Goal: Task Accomplishment & Management: Use online tool/utility

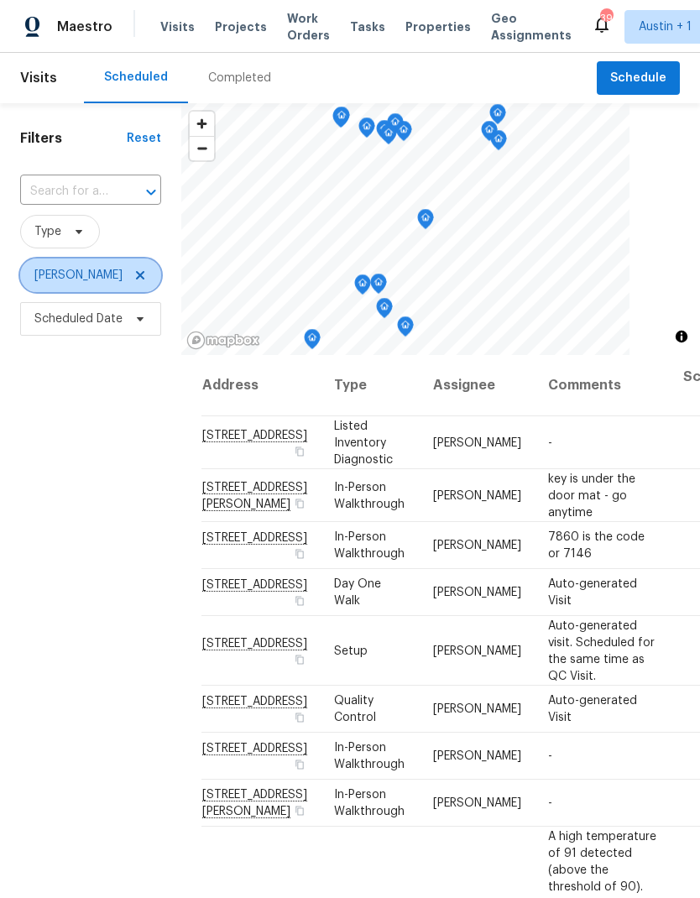
click at [154, 273] on span "[PERSON_NAME]" at bounding box center [90, 275] width 141 height 34
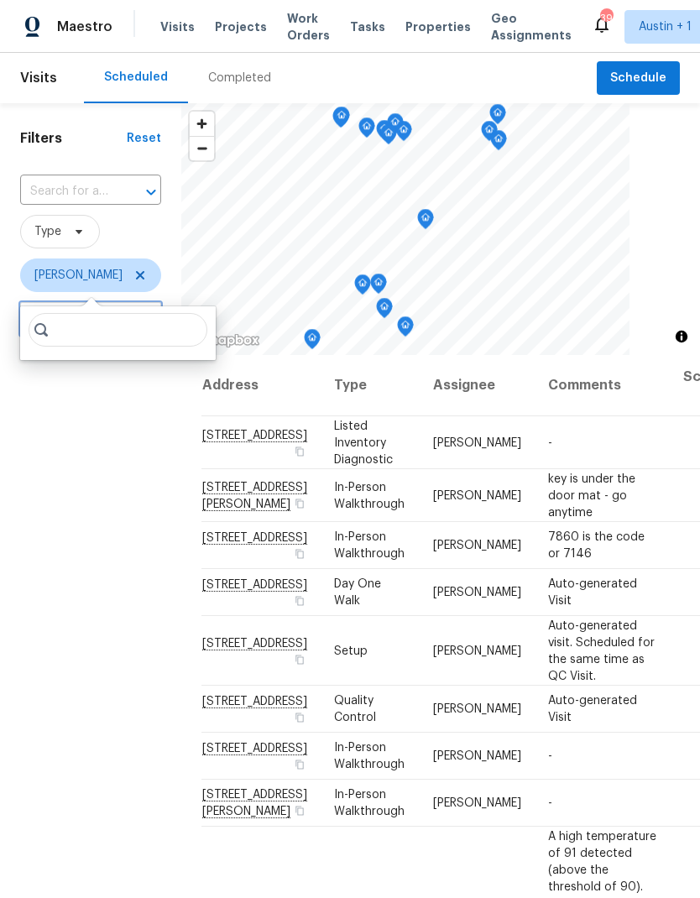
click at [147, 304] on span "Scheduled Date" at bounding box center [90, 319] width 141 height 34
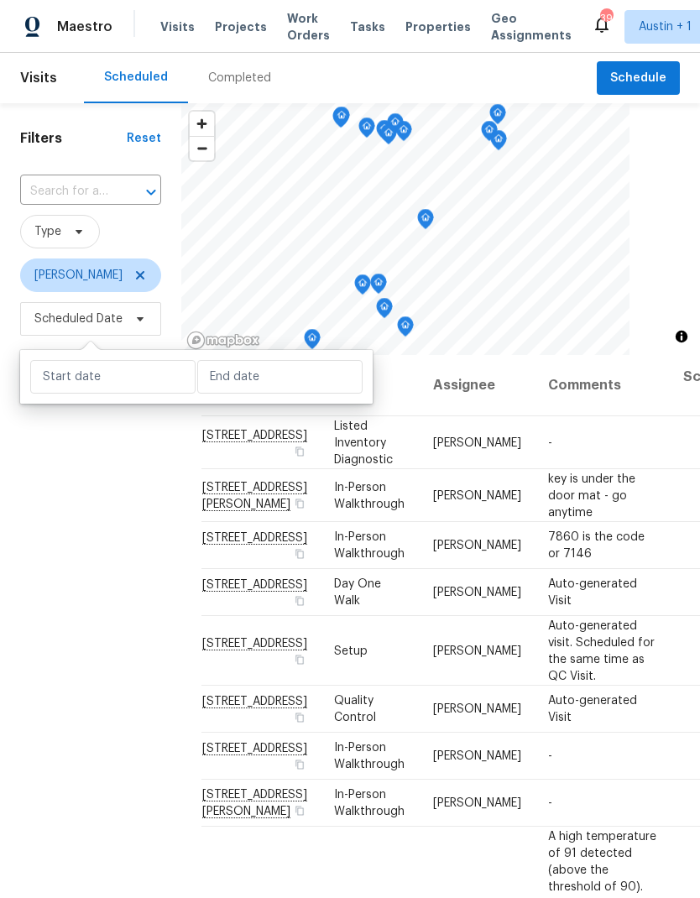
click at [144, 300] on span "Scheduled Date" at bounding box center [90, 319] width 141 height 44
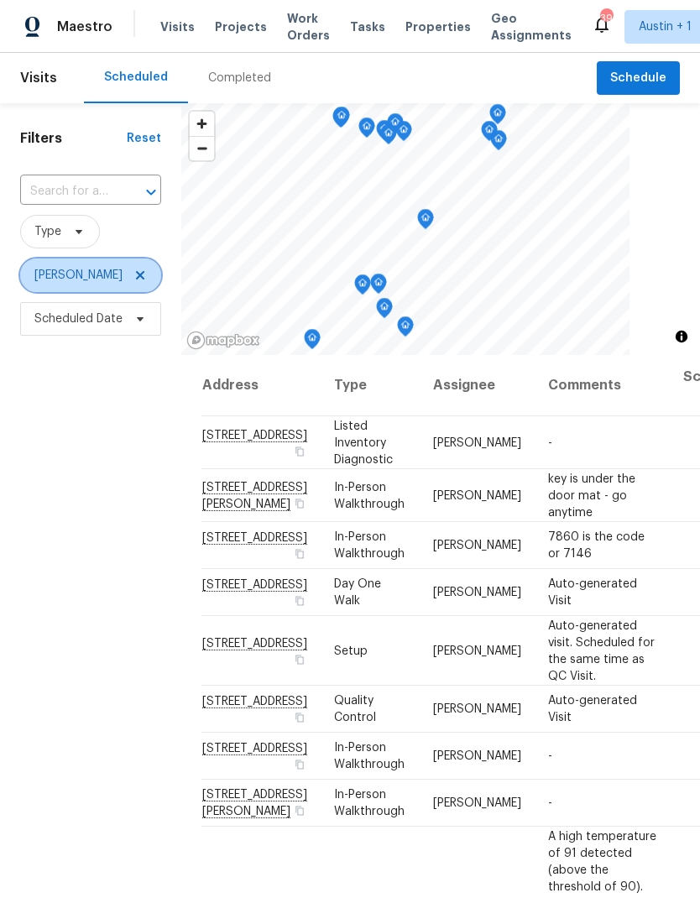
click at [143, 281] on icon at bounding box center [139, 274] width 13 height 13
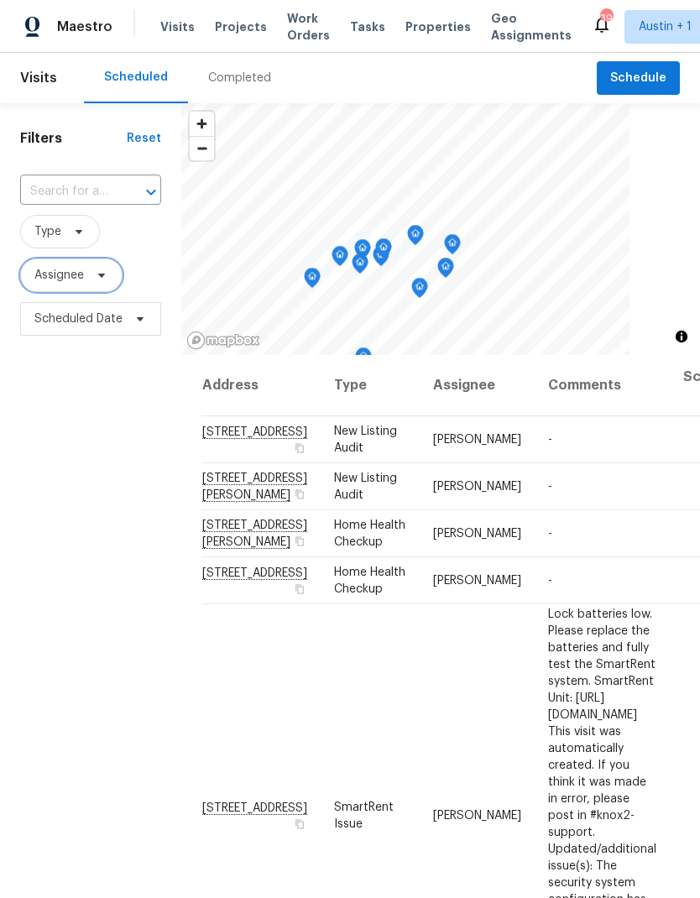
click at [88, 282] on span "Assignee" at bounding box center [71, 275] width 102 height 34
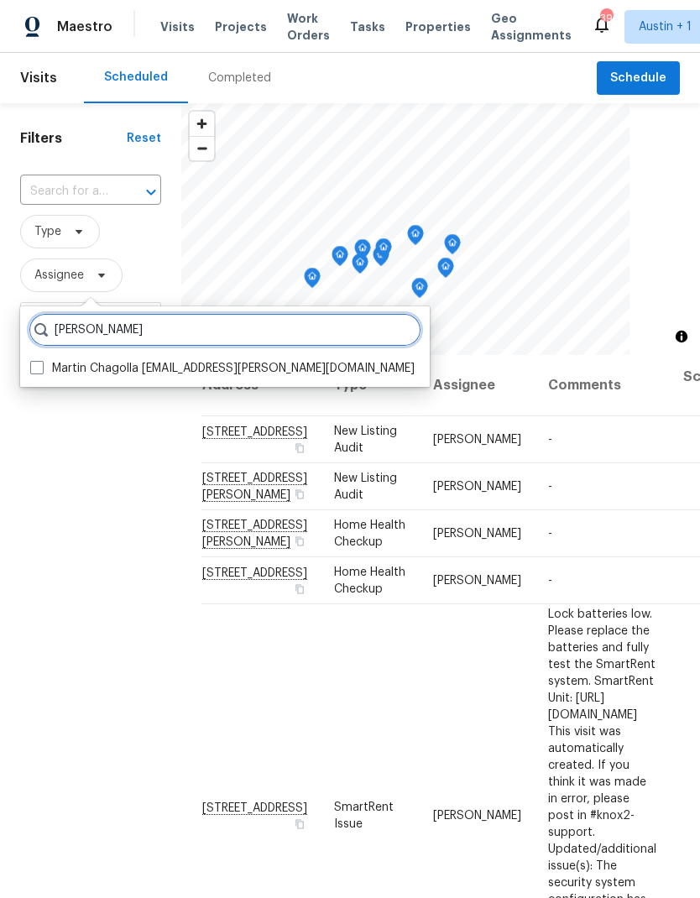
type input "[PERSON_NAME]"
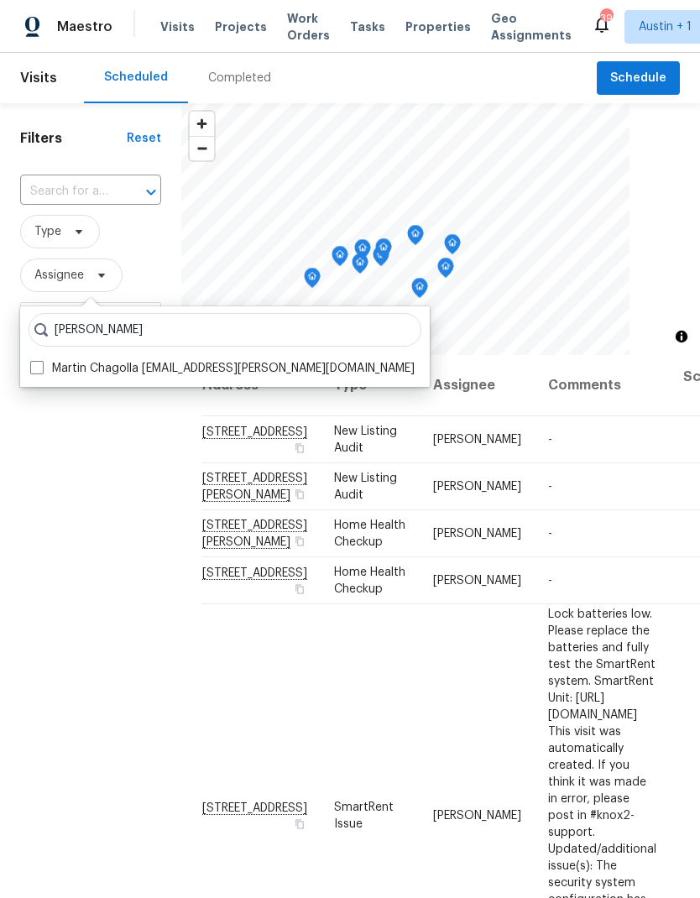
click at [45, 361] on label "Martin Chagolla [EMAIL_ADDRESS][PERSON_NAME][DOMAIN_NAME]" at bounding box center [222, 368] width 384 height 17
click at [41, 361] on input "Martin Chagolla [EMAIL_ADDRESS][PERSON_NAME][DOMAIN_NAME]" at bounding box center [35, 365] width 11 height 11
checkbox input "true"
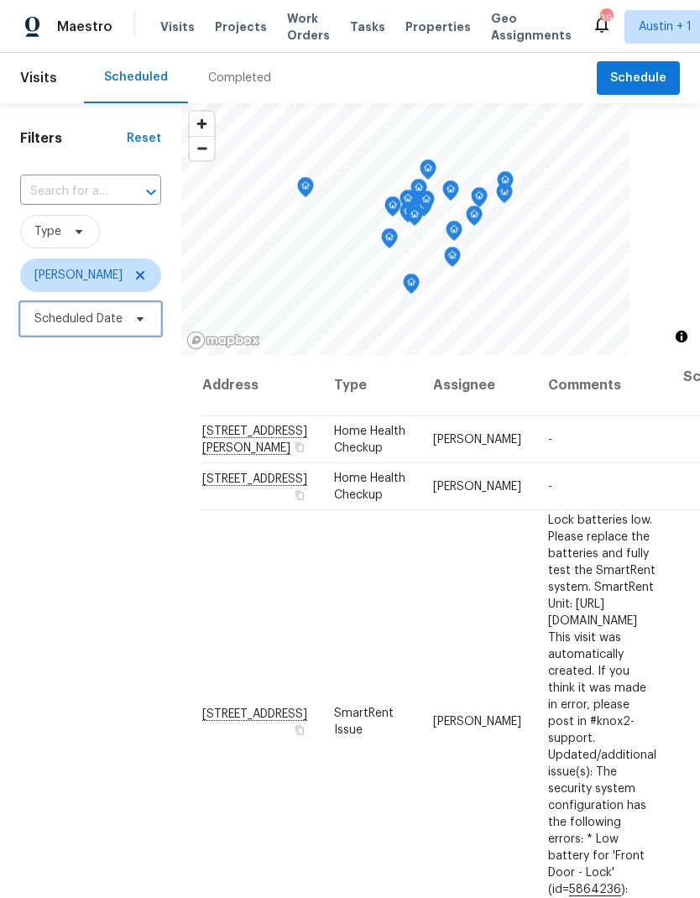
click at [129, 329] on span "Scheduled Date" at bounding box center [90, 319] width 141 height 34
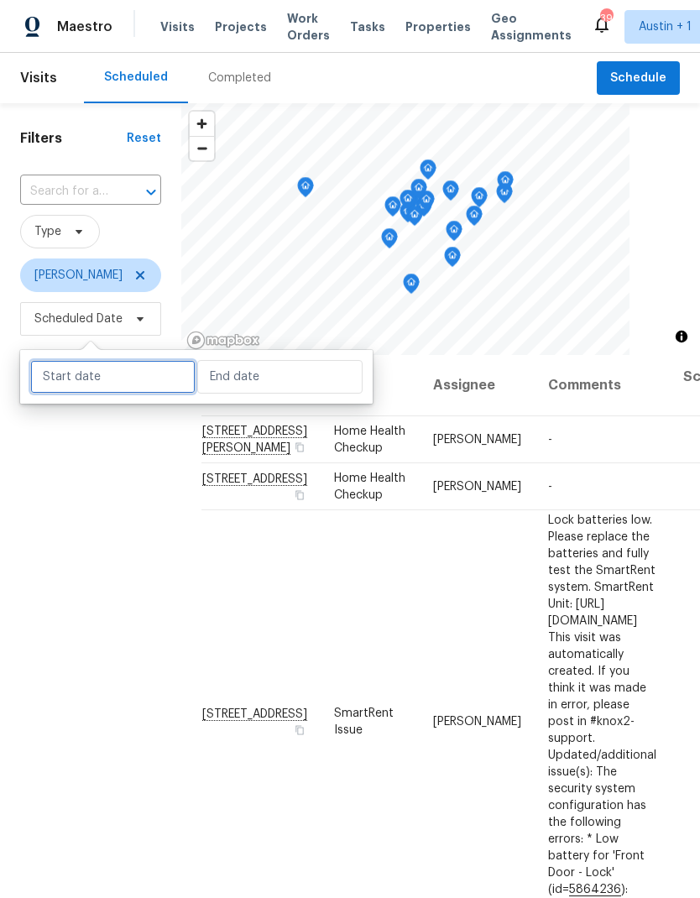
click at [132, 381] on input "text" at bounding box center [112, 377] width 165 height 34
select select "8"
select select "2025"
select select "9"
select select "2025"
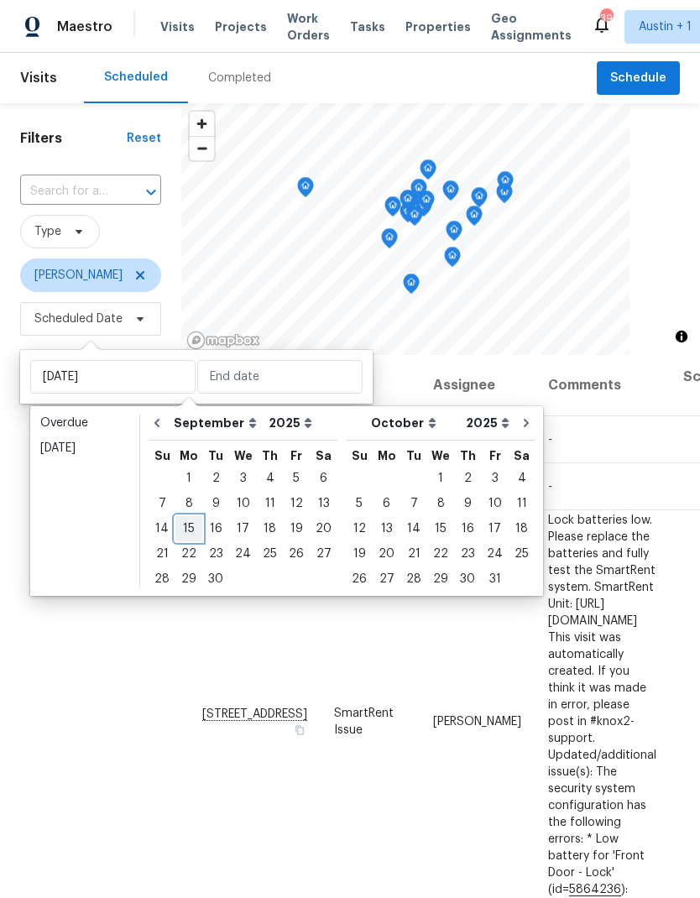
click at [193, 539] on div "15" at bounding box center [188, 528] width 27 height 23
type input "[DATE]"
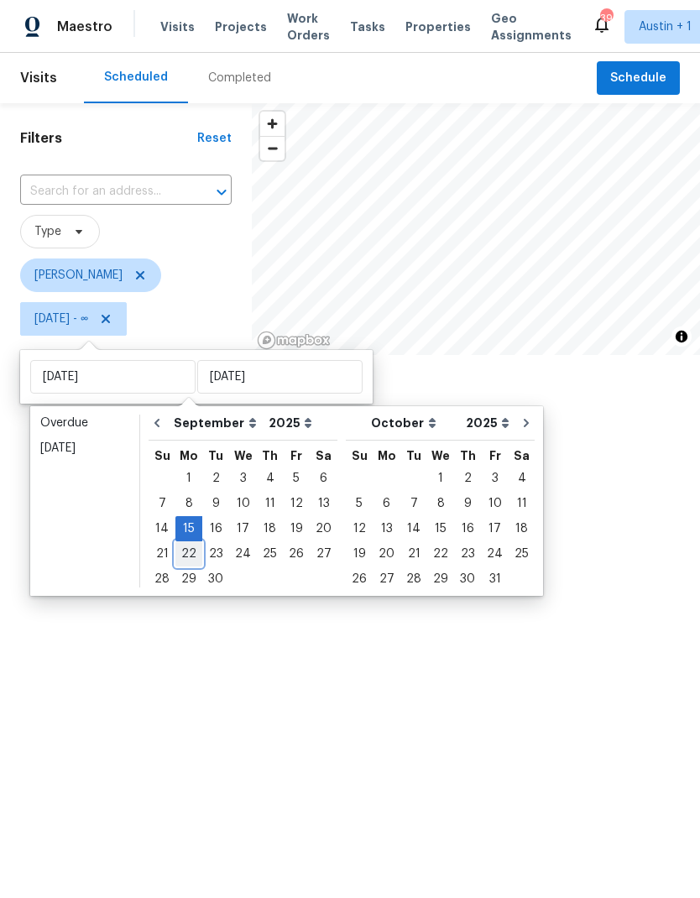
click at [195, 555] on div "22" at bounding box center [188, 553] width 27 height 23
type input "[DATE]"
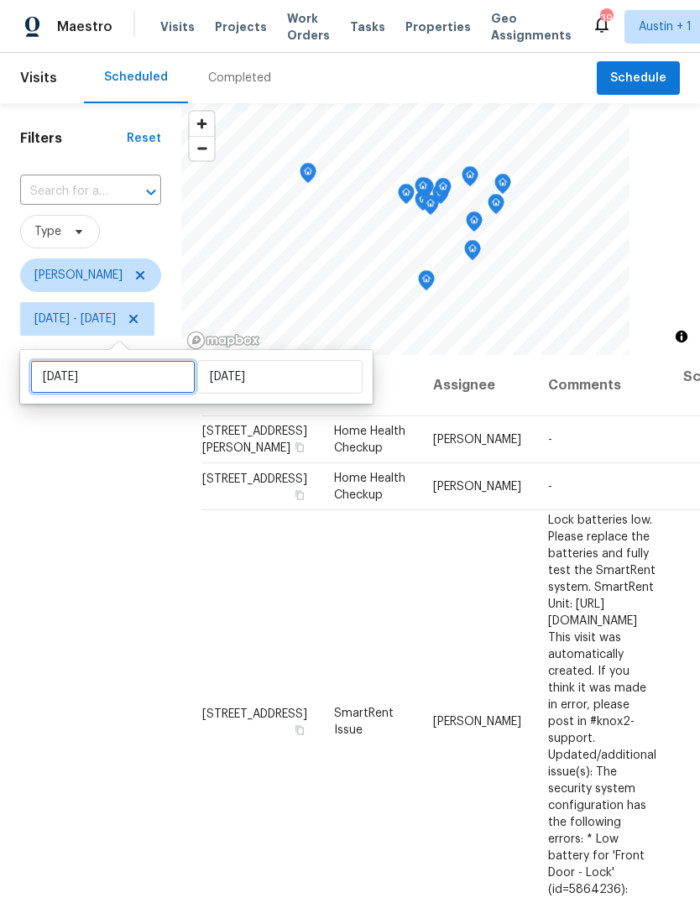
click at [136, 372] on input "[DATE]" at bounding box center [112, 377] width 165 height 34
select select "8"
select select "2025"
select select "9"
select select "2025"
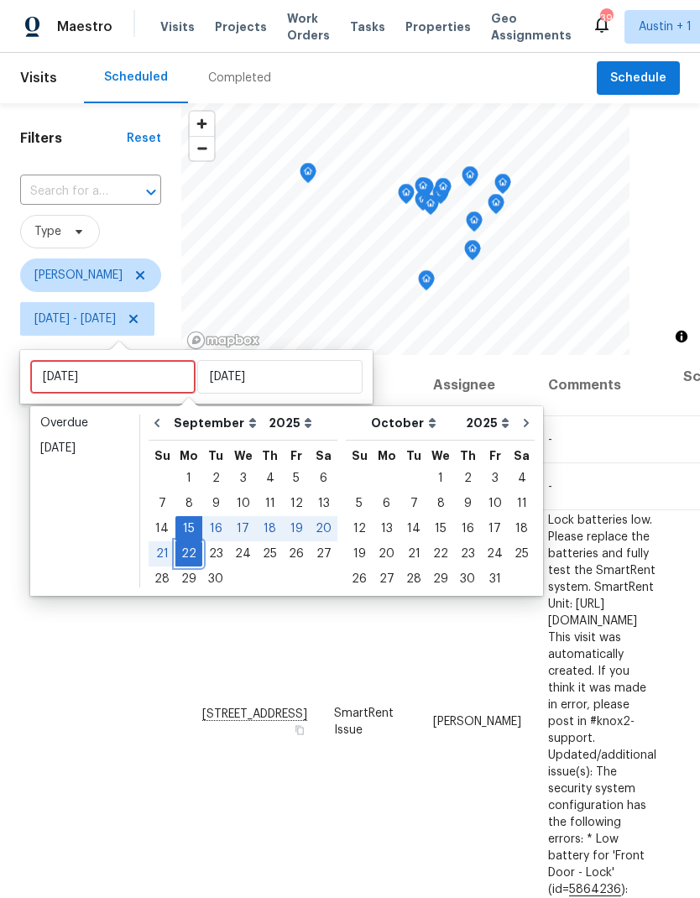
click at [193, 556] on div "22" at bounding box center [188, 553] width 27 height 23
type input "[DATE]"
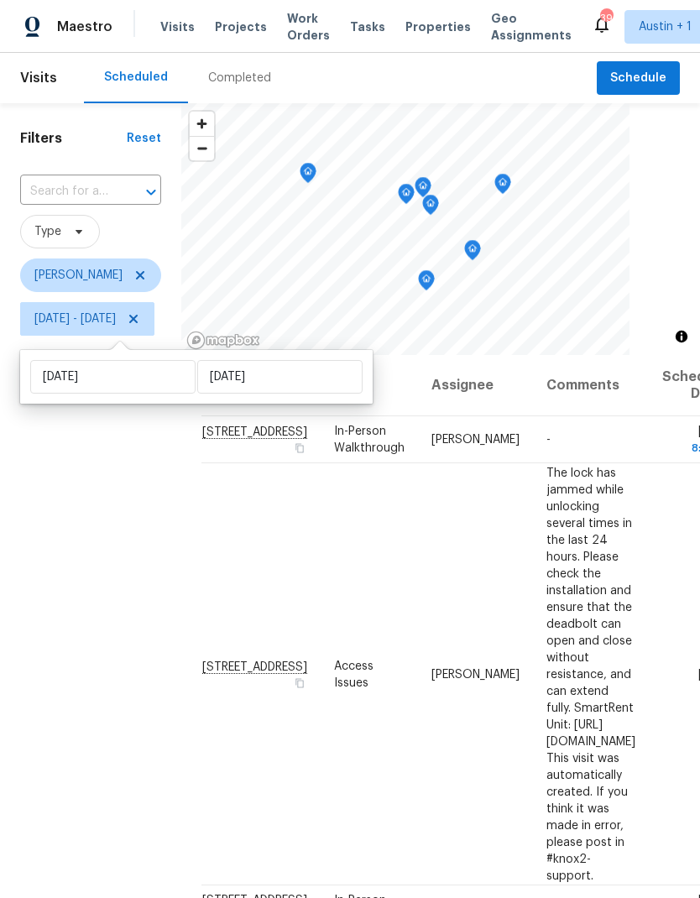
click at [160, 720] on div "Filters Reset ​ Type [PERSON_NAME][DATE] - [DATE]" at bounding box center [90, 588] width 181 height 970
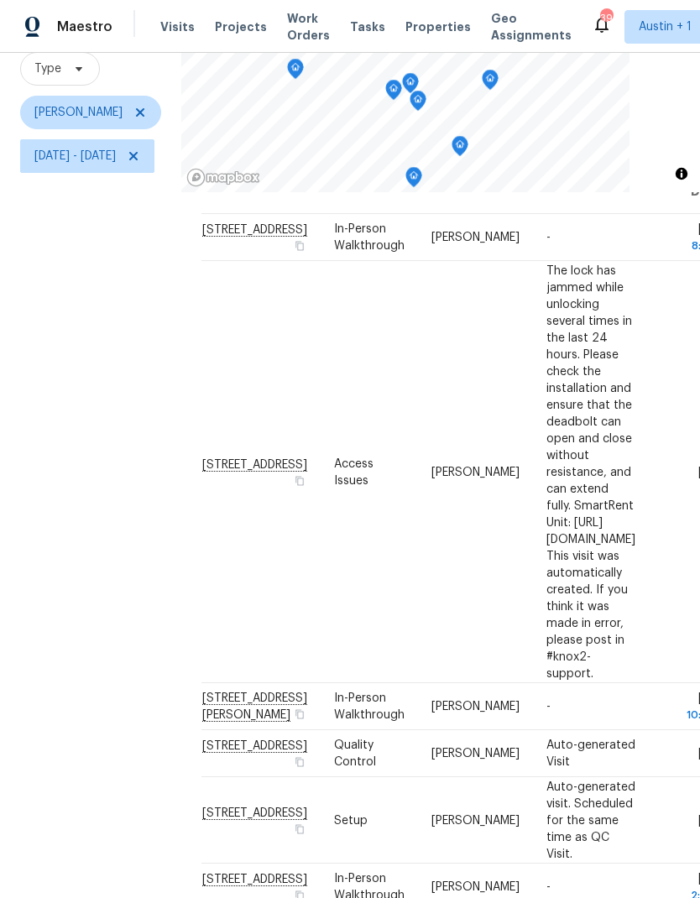
scroll to position [162, 0]
click at [140, 154] on icon at bounding box center [133, 156] width 13 height 13
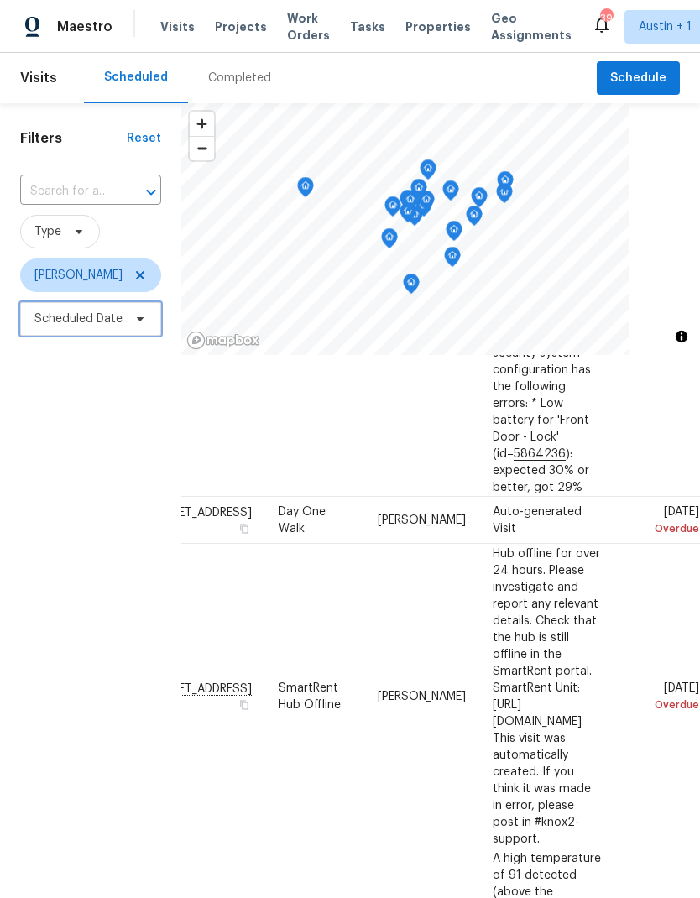
scroll to position [438, 148]
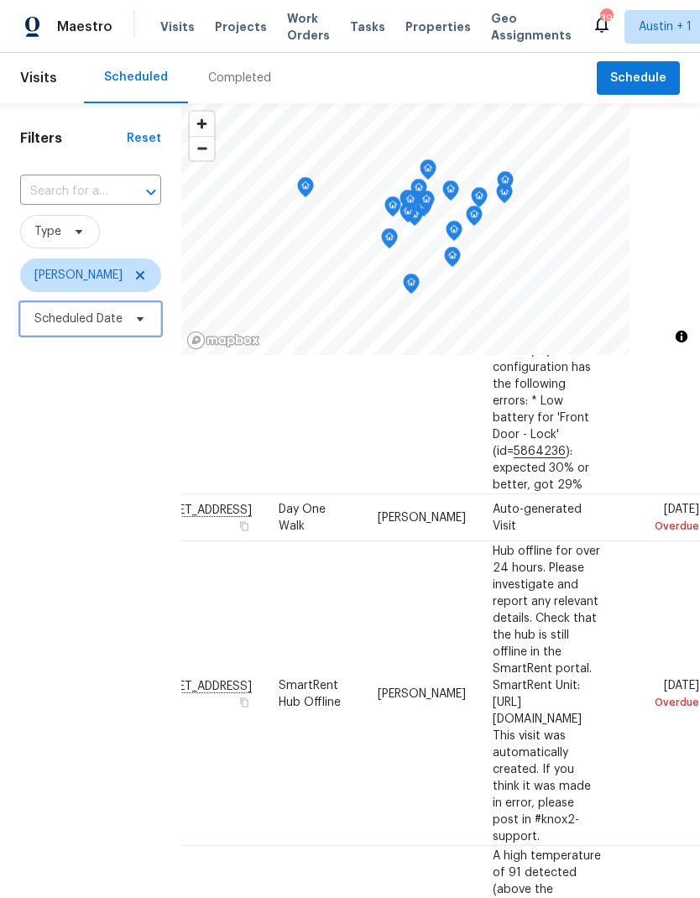
click at [129, 327] on span "Scheduled Date" at bounding box center [90, 319] width 141 height 34
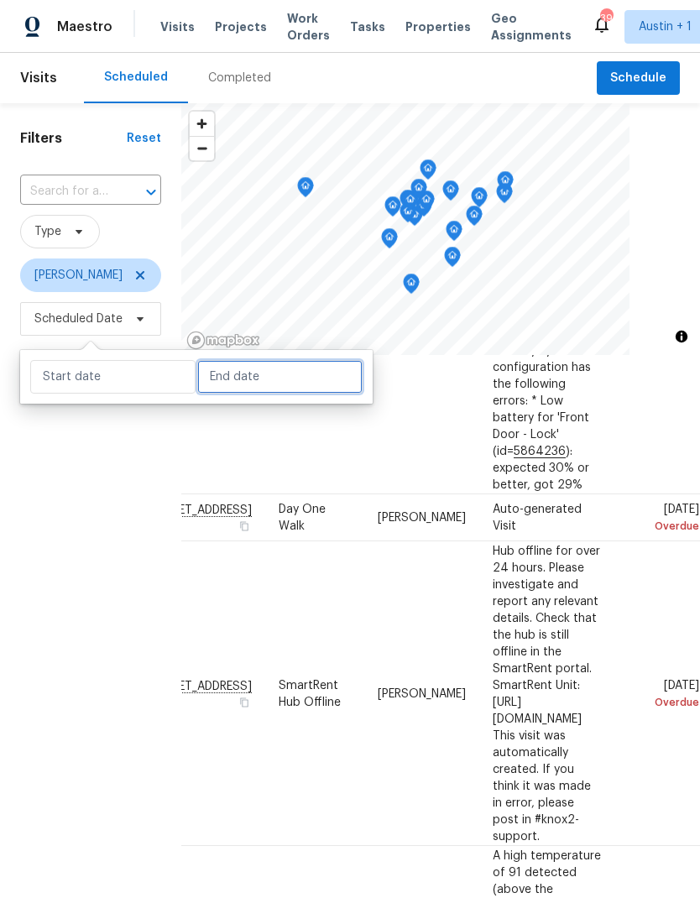
click at [258, 379] on input "text" at bounding box center [279, 377] width 165 height 34
select select "8"
select select "2025"
select select "9"
select select "2025"
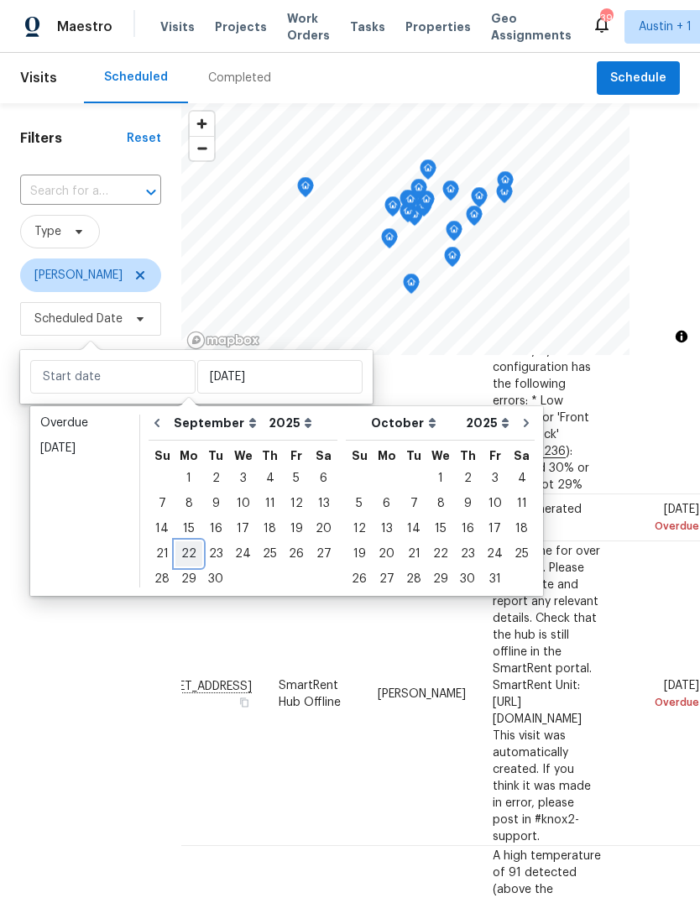
click at [190, 551] on div "22" at bounding box center [188, 553] width 27 height 23
type input "[DATE]"
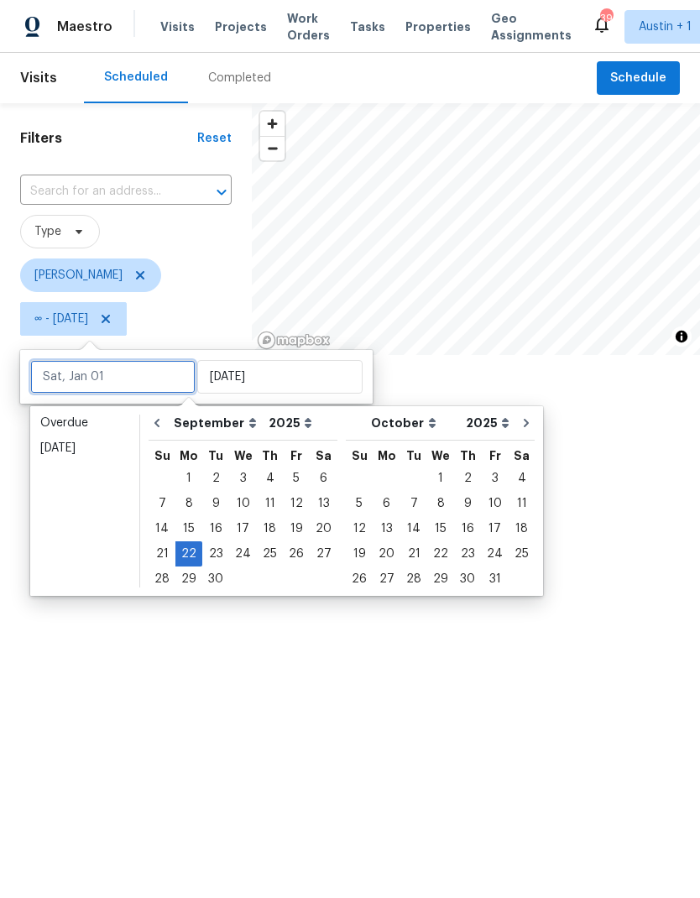
scroll to position [438, 140]
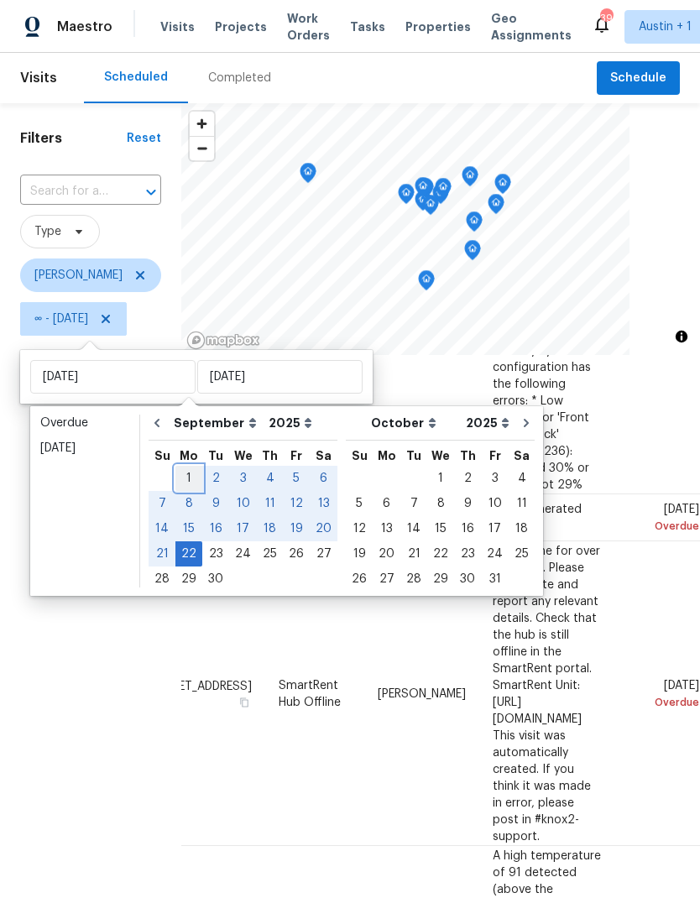
click at [193, 480] on div "1" at bounding box center [188, 477] width 27 height 23
type input "[DATE]"
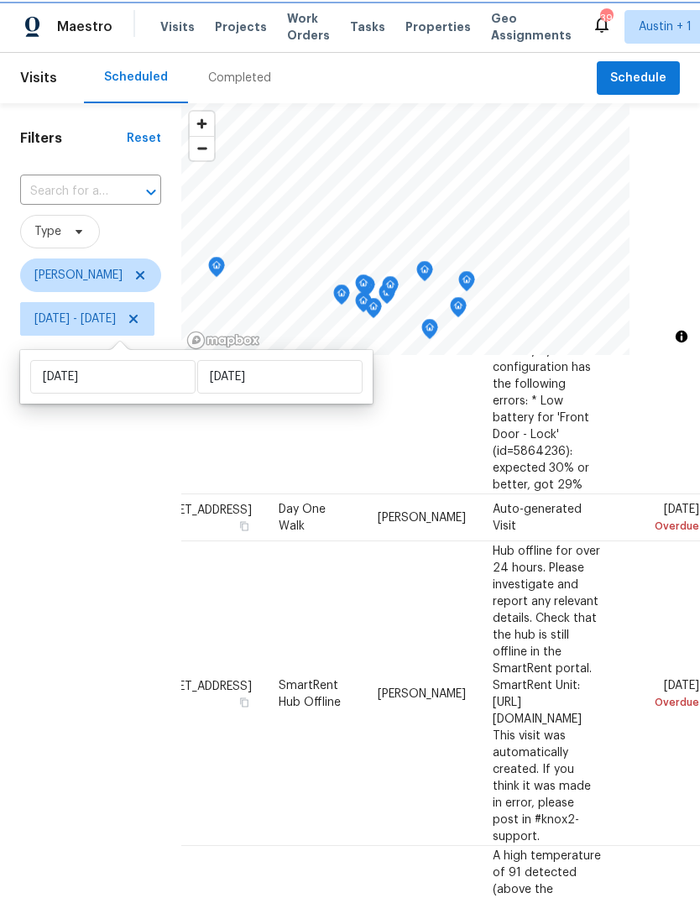
click at [432, 273] on icon "Map marker" at bounding box center [424, 271] width 15 height 19
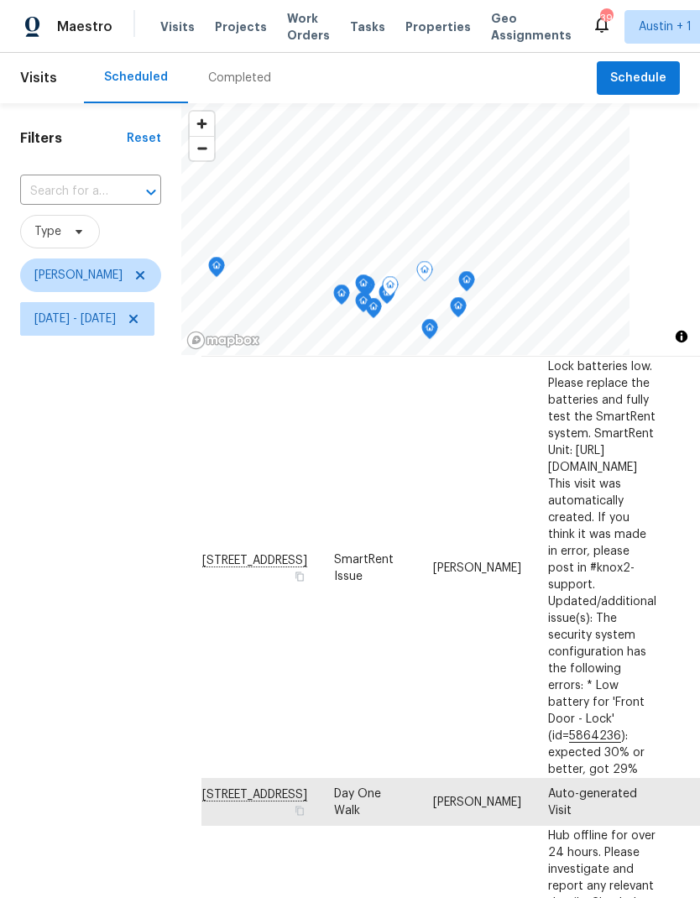
scroll to position [153, 0]
